Goal: Transaction & Acquisition: Download file/media

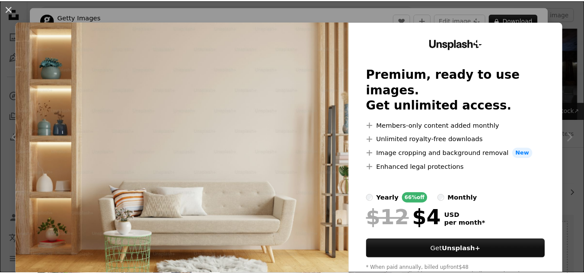
scroll to position [8571, 0]
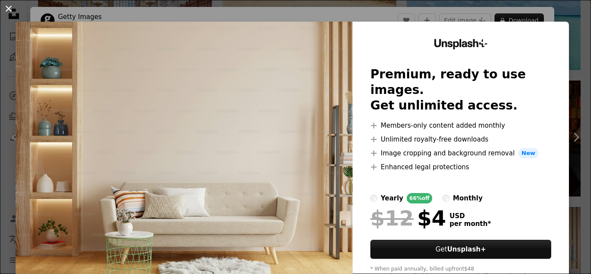
click at [8, 8] on button "An X shape" at bounding box center [8, 8] width 10 height 10
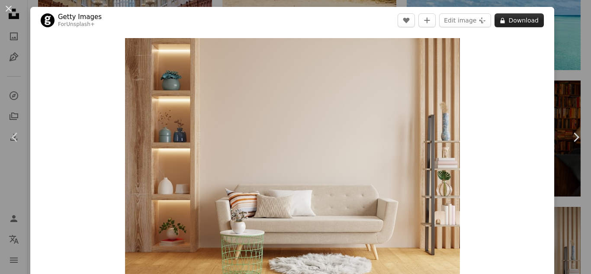
click at [520, 24] on button "A lock Download" at bounding box center [518, 20] width 49 height 14
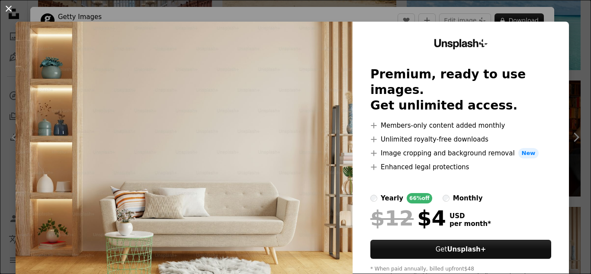
click at [10, 5] on button "An X shape" at bounding box center [8, 8] width 10 height 10
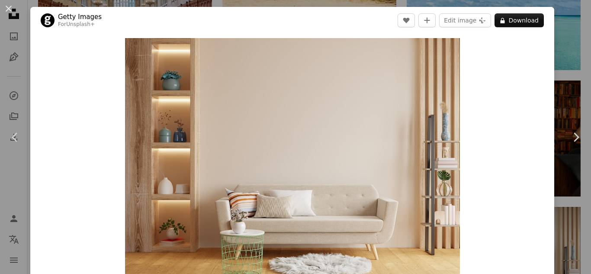
drag, startPoint x: 5, startPoint y: 7, endPoint x: 185, endPoint y: 69, distance: 190.0
click at [5, 7] on button "An X shape" at bounding box center [8, 8] width 10 height 10
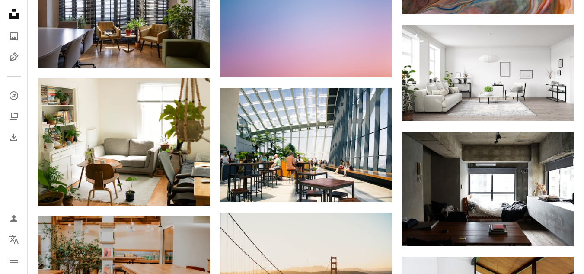
scroll to position [9335, 0]
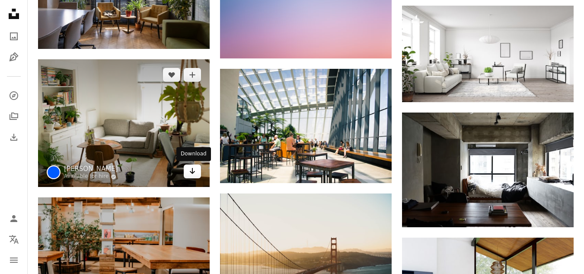
click at [196, 173] on link "Arrow pointing down" at bounding box center [192, 171] width 17 height 14
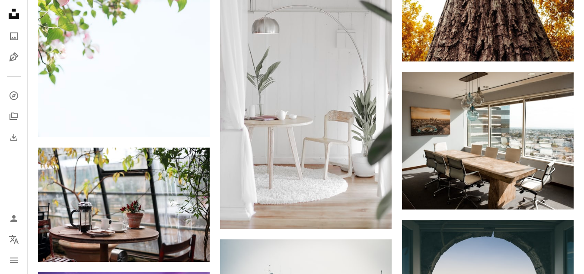
scroll to position [10176, 0]
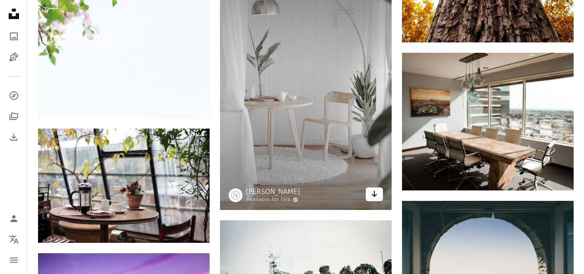
click at [375, 196] on icon "Download" at bounding box center [375, 194] width 6 height 6
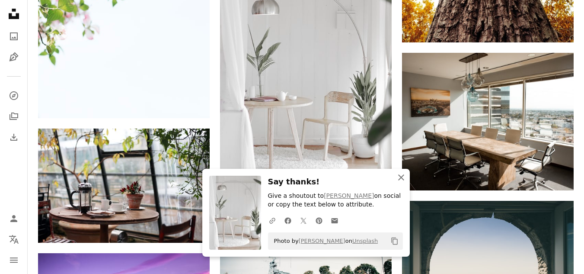
click at [399, 176] on icon "An X shape" at bounding box center [401, 177] width 10 height 10
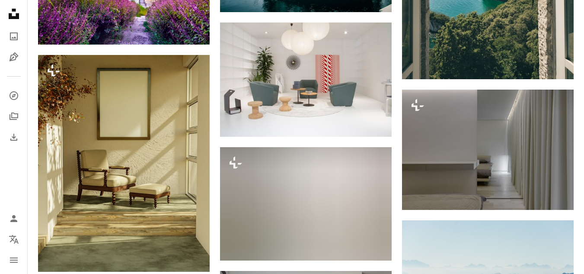
scroll to position [10519, 0]
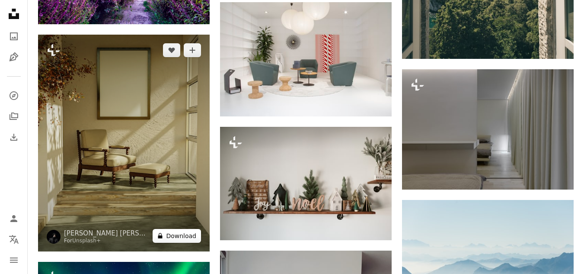
click at [186, 237] on button "A lock Download" at bounding box center [177, 236] width 48 height 14
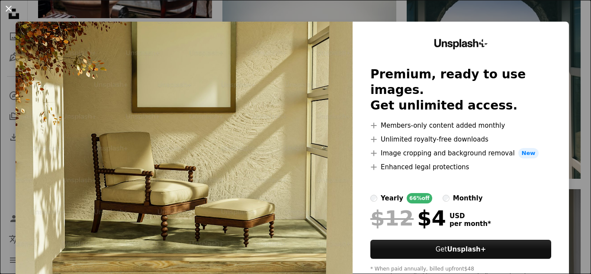
click at [5, 9] on button "An X shape" at bounding box center [8, 8] width 10 height 10
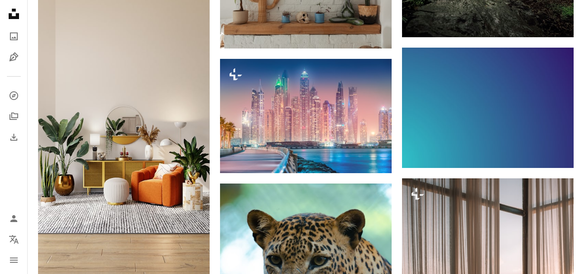
scroll to position [13099, 0]
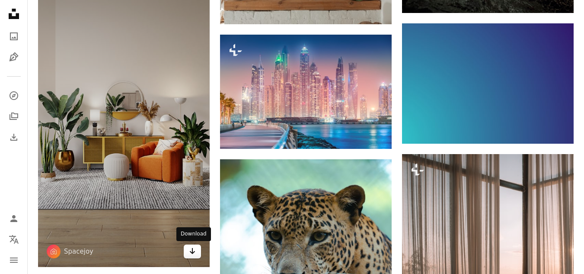
click at [192, 255] on icon "Arrow pointing down" at bounding box center [192, 251] width 7 height 10
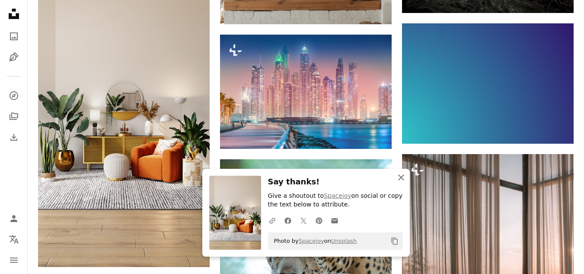
click at [402, 177] on icon "button" at bounding box center [401, 177] width 6 height 6
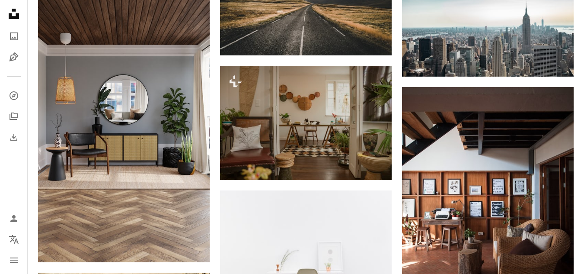
scroll to position [15200, 0]
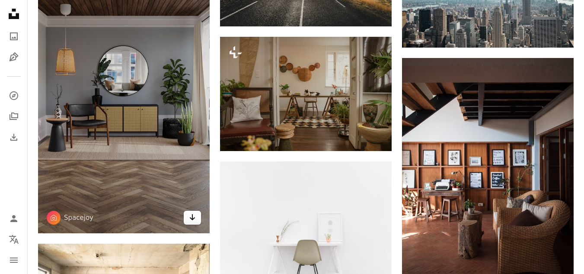
click at [194, 220] on icon "Arrow pointing down" at bounding box center [192, 217] width 7 height 10
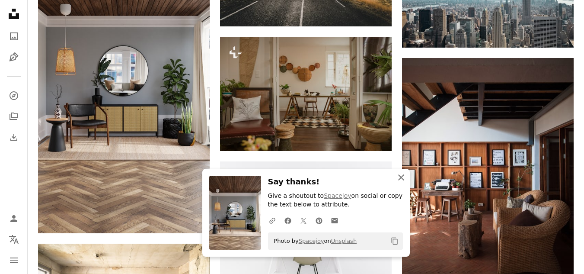
click at [401, 176] on icon "button" at bounding box center [401, 177] width 6 height 6
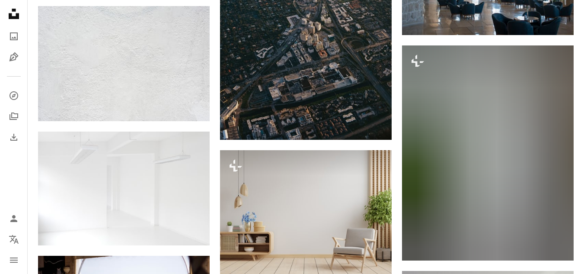
scroll to position [17000, 0]
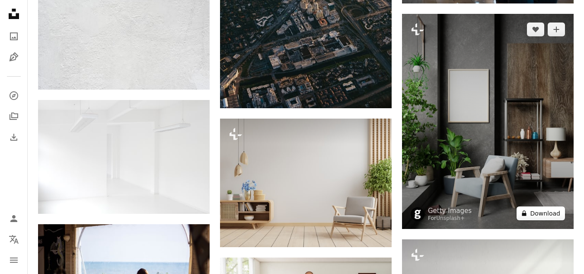
click at [551, 211] on button "A lock Download" at bounding box center [541, 213] width 48 height 14
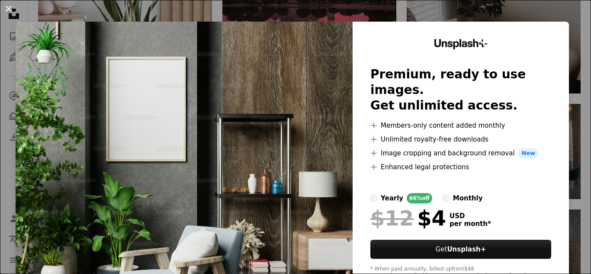
click at [8, 10] on button "An X shape" at bounding box center [8, 8] width 10 height 10
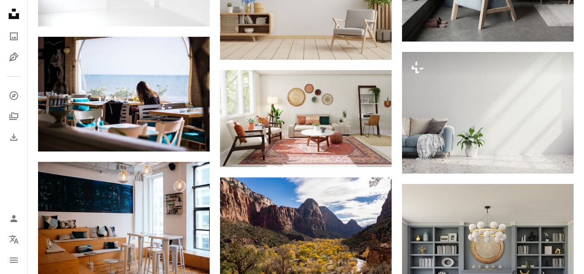
scroll to position [17219, 0]
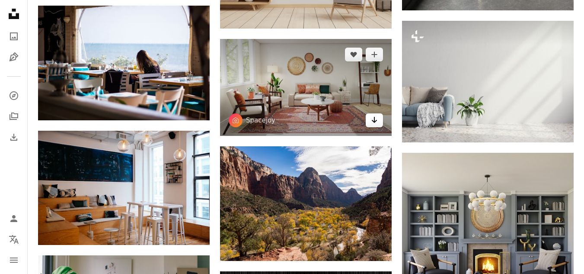
click at [373, 123] on icon "Arrow pointing down" at bounding box center [374, 120] width 7 height 10
